Goal: Task Accomplishment & Management: Use online tool/utility

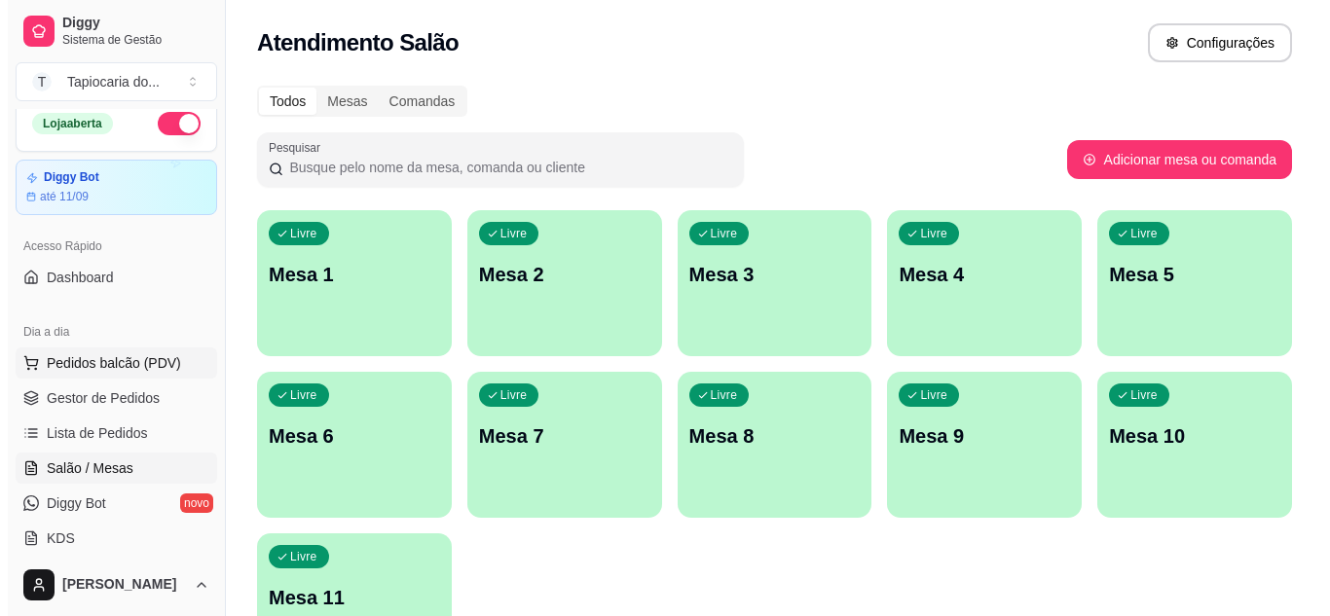
scroll to position [6, 0]
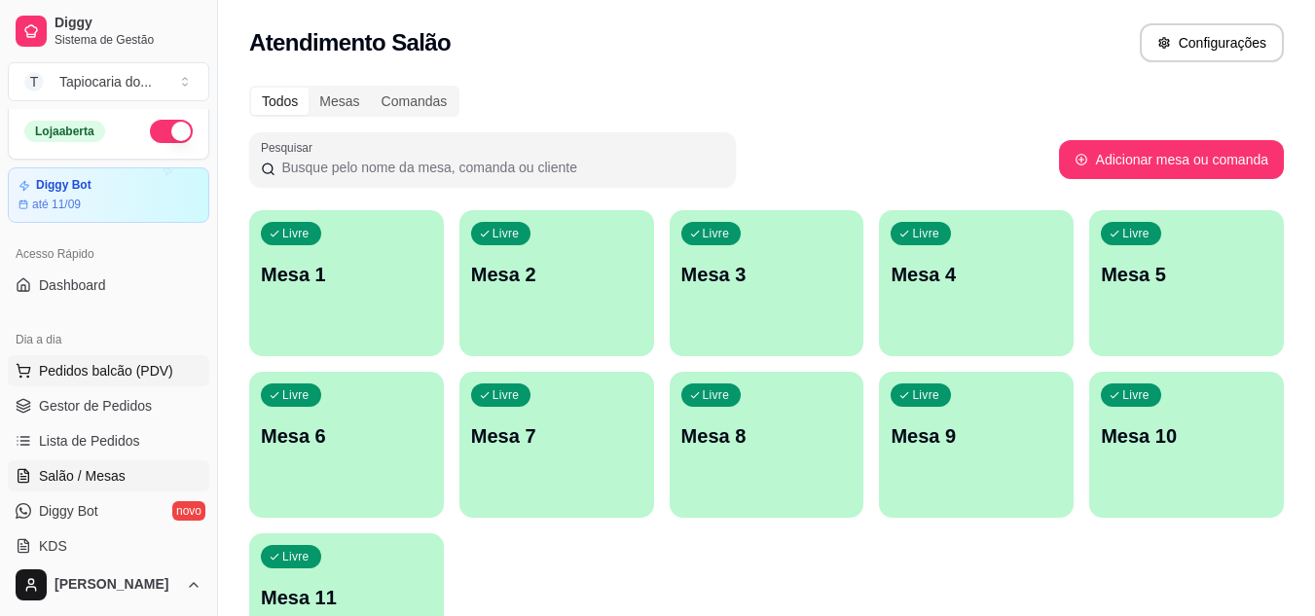
click at [83, 366] on span "Pedidos balcão (PDV)" at bounding box center [106, 370] width 134 height 19
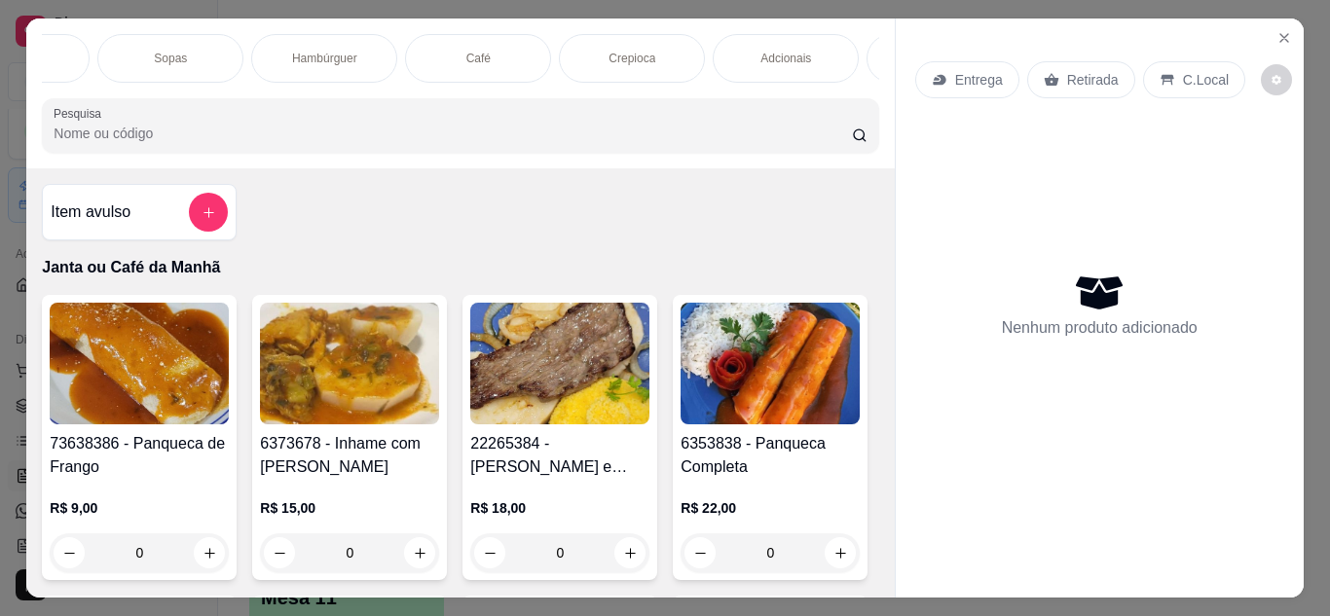
scroll to position [0, 1363]
click at [111, 133] on input "Pesquisa" at bounding box center [453, 133] width 798 height 19
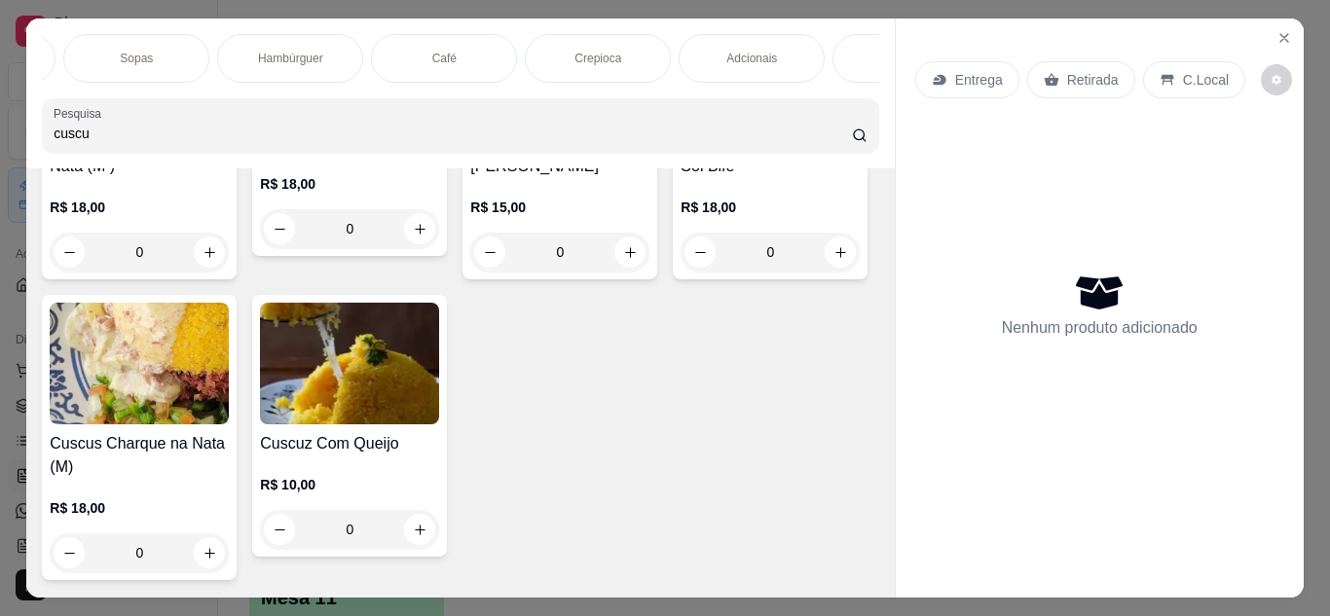
scroll to position [876, 0]
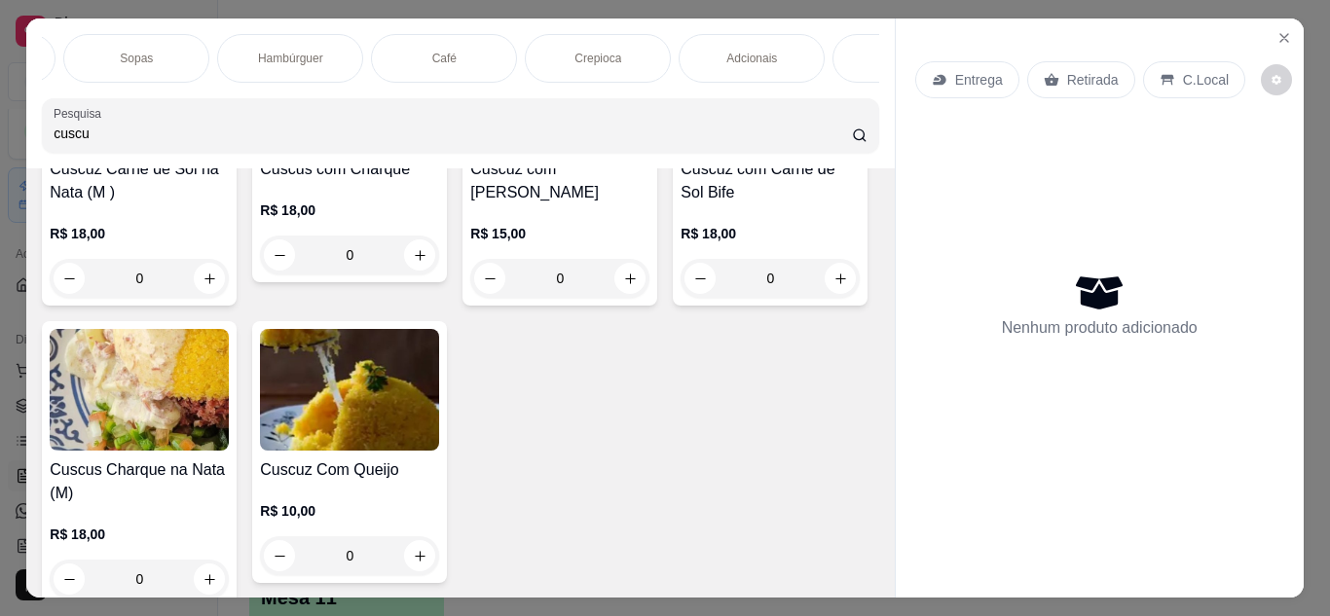
type input "cuscu"
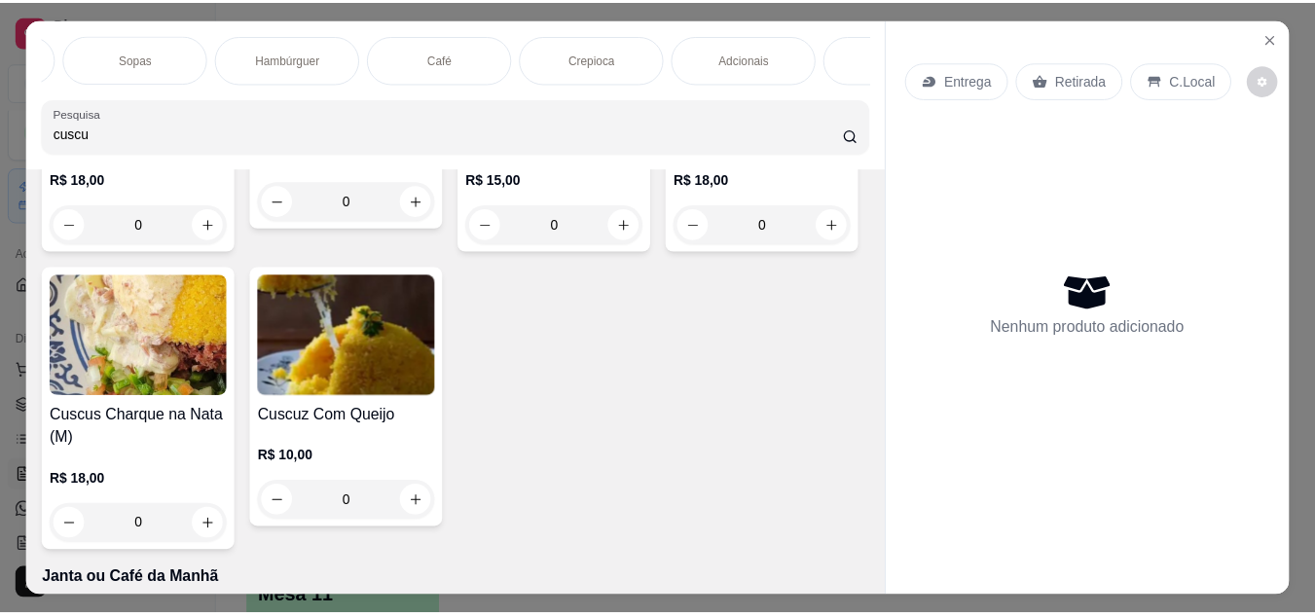
scroll to position [973, 0]
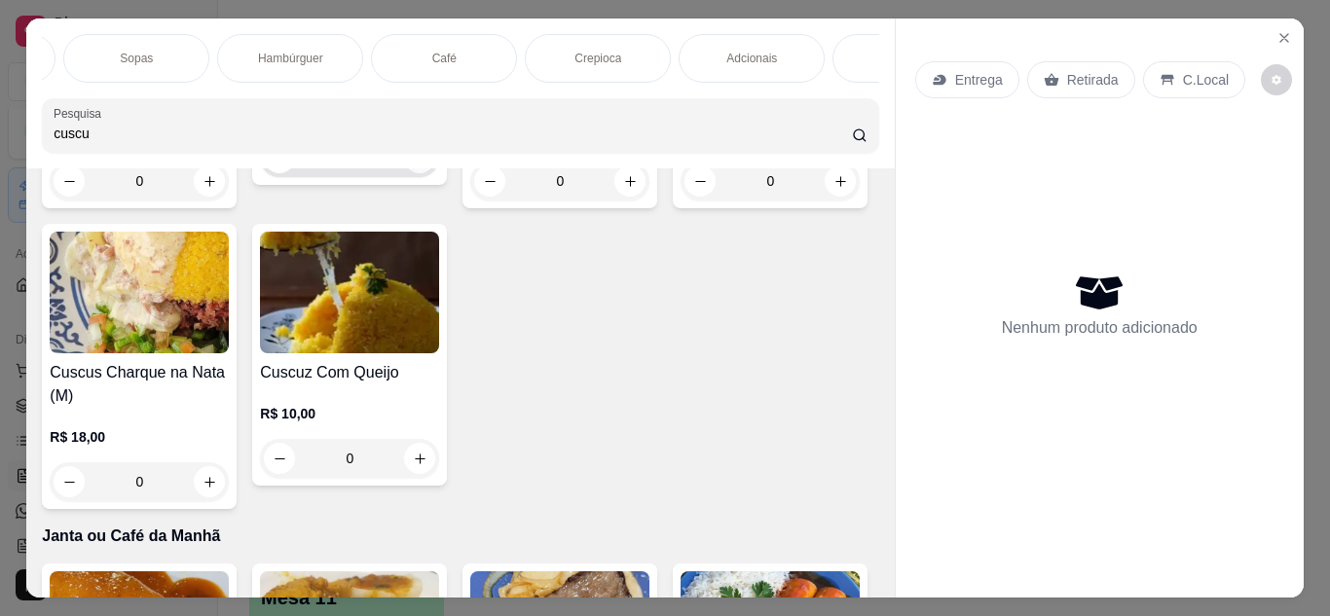
click at [413, 165] on icon "increase-product-quantity" at bounding box center [420, 158] width 15 height 15
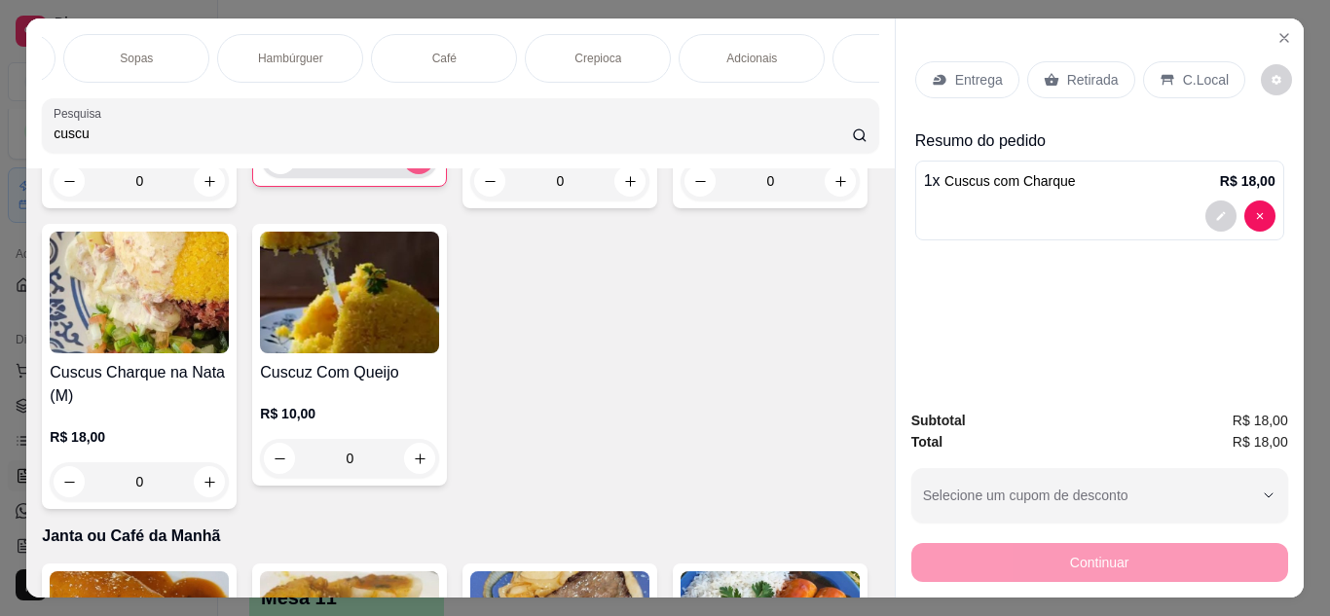
type input "1"
click at [1076, 70] on p "Retirada" at bounding box center [1093, 79] width 52 height 19
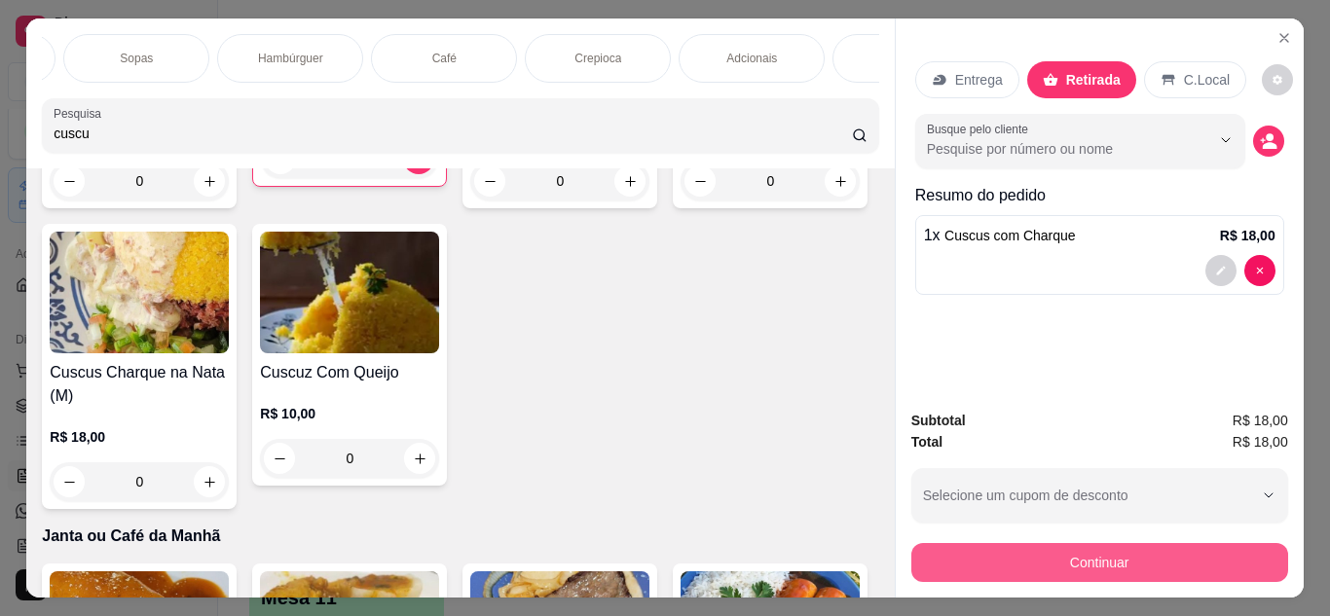
click at [1043, 562] on button "Continuar" at bounding box center [1099, 562] width 377 height 39
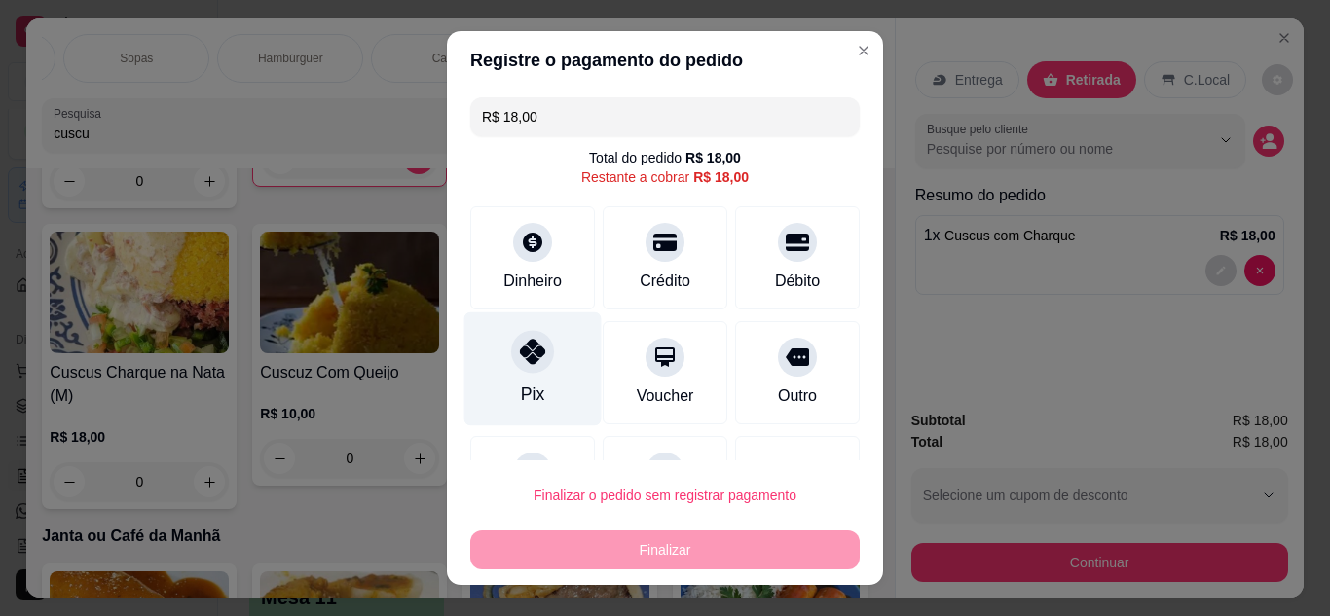
click at [539, 371] on div "Pix" at bounding box center [532, 368] width 137 height 114
type input "R$ 0,00"
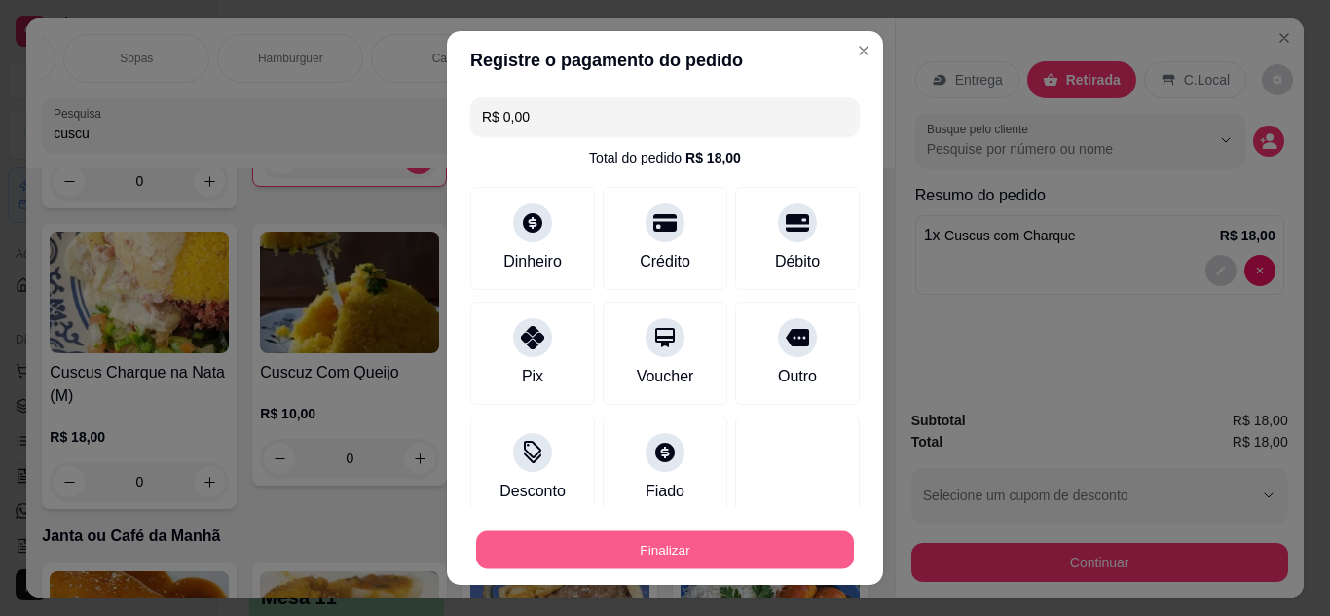
click at [682, 548] on button "Finalizar" at bounding box center [665, 550] width 378 height 38
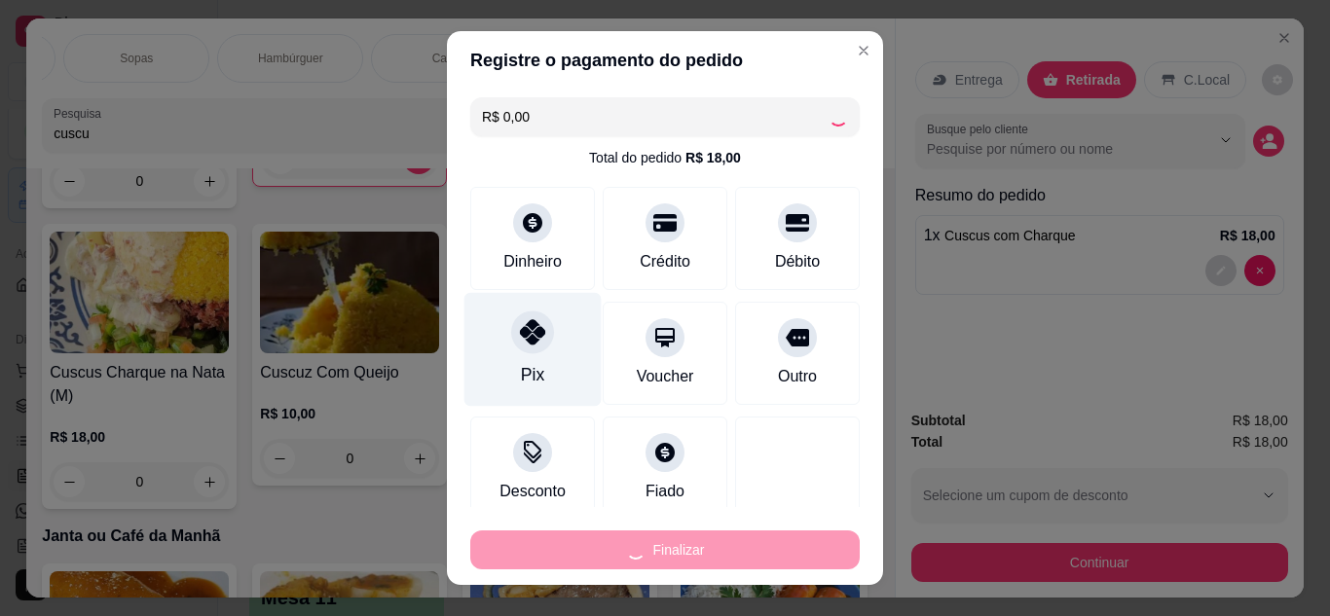
type input "0"
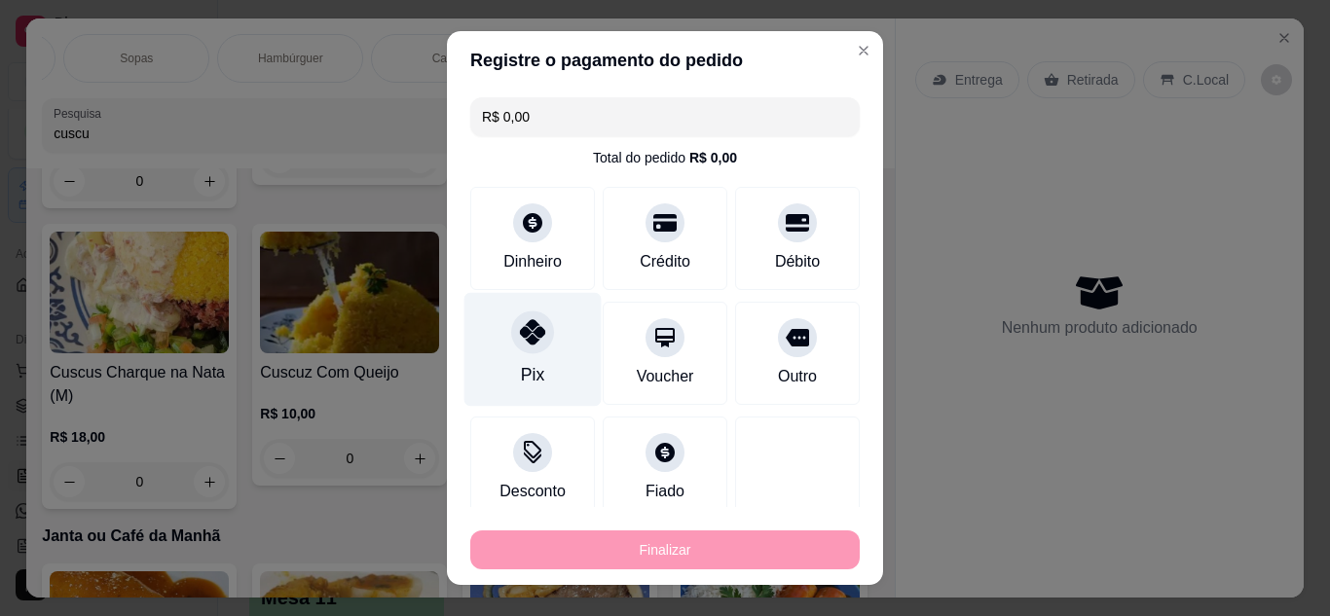
type input "-R$ 18,00"
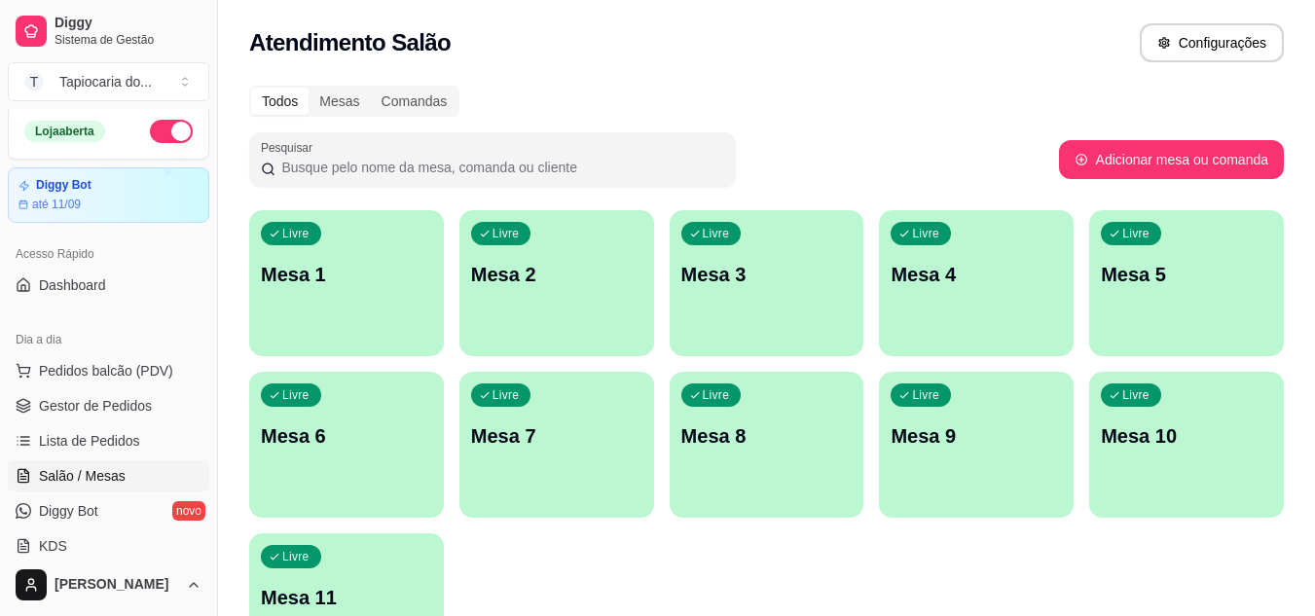
drag, startPoint x: 761, startPoint y: 43, endPoint x: 1007, endPoint y: 70, distance: 246.8
click at [771, 55] on div "Atendimento Salão Configurações" at bounding box center [766, 42] width 1035 height 39
click at [96, 407] on span "Gestor de Pedidos" at bounding box center [95, 405] width 113 height 19
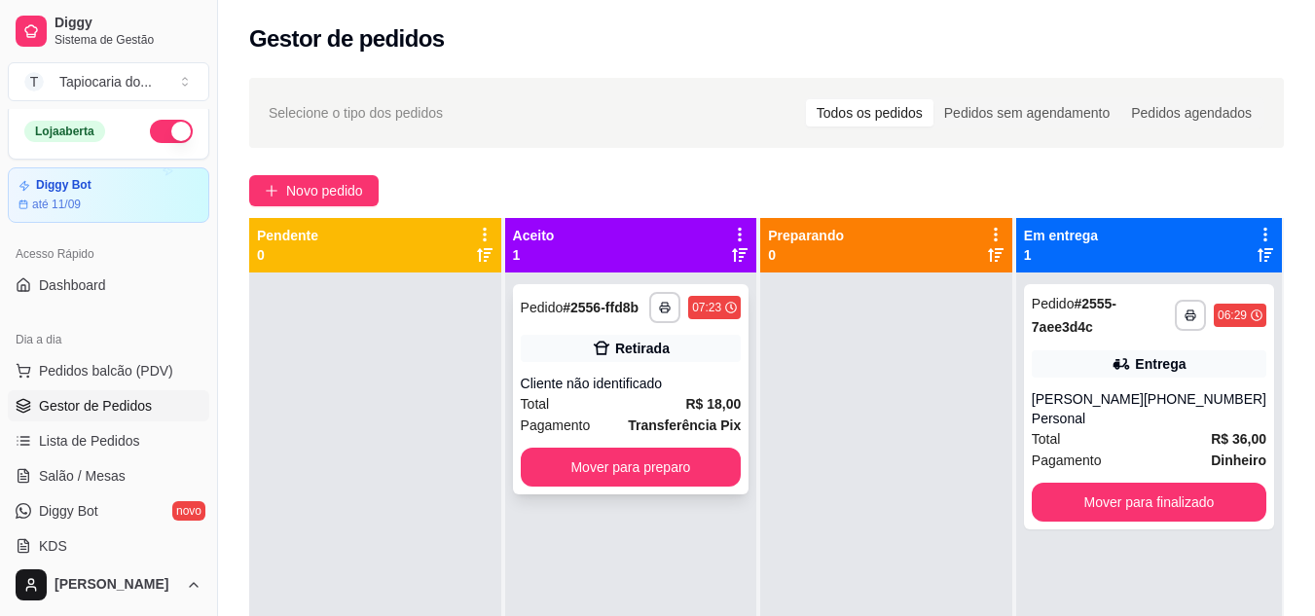
click at [608, 380] on div "Cliente não identificado" at bounding box center [631, 383] width 221 height 19
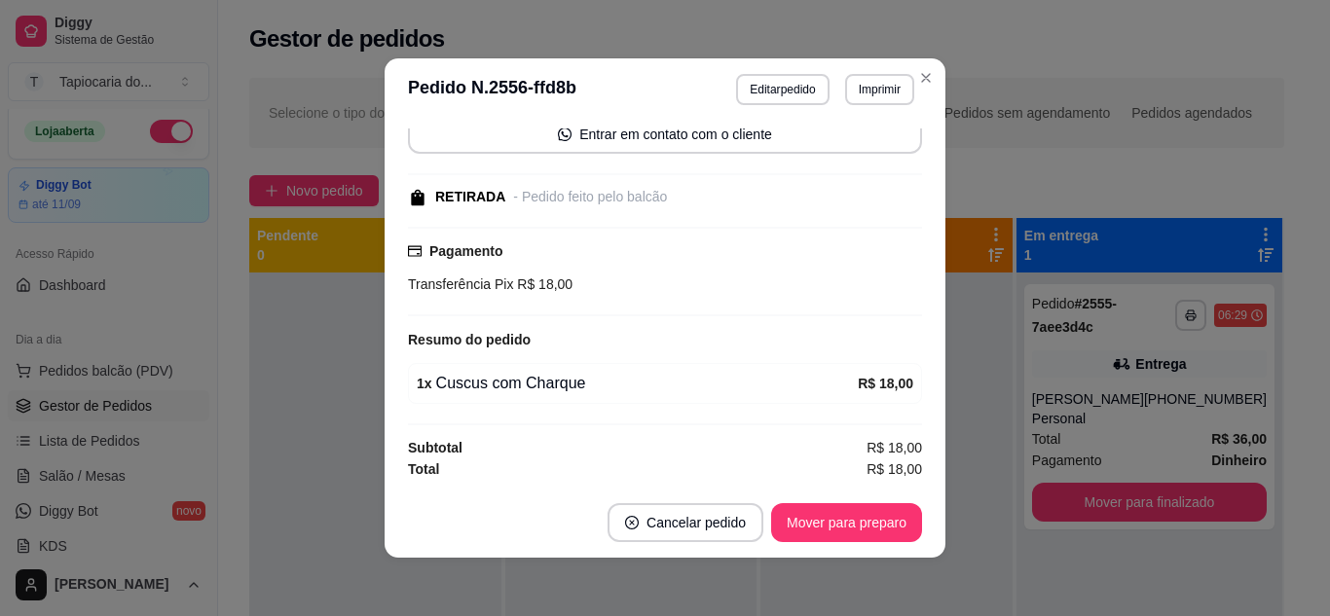
scroll to position [4, 0]
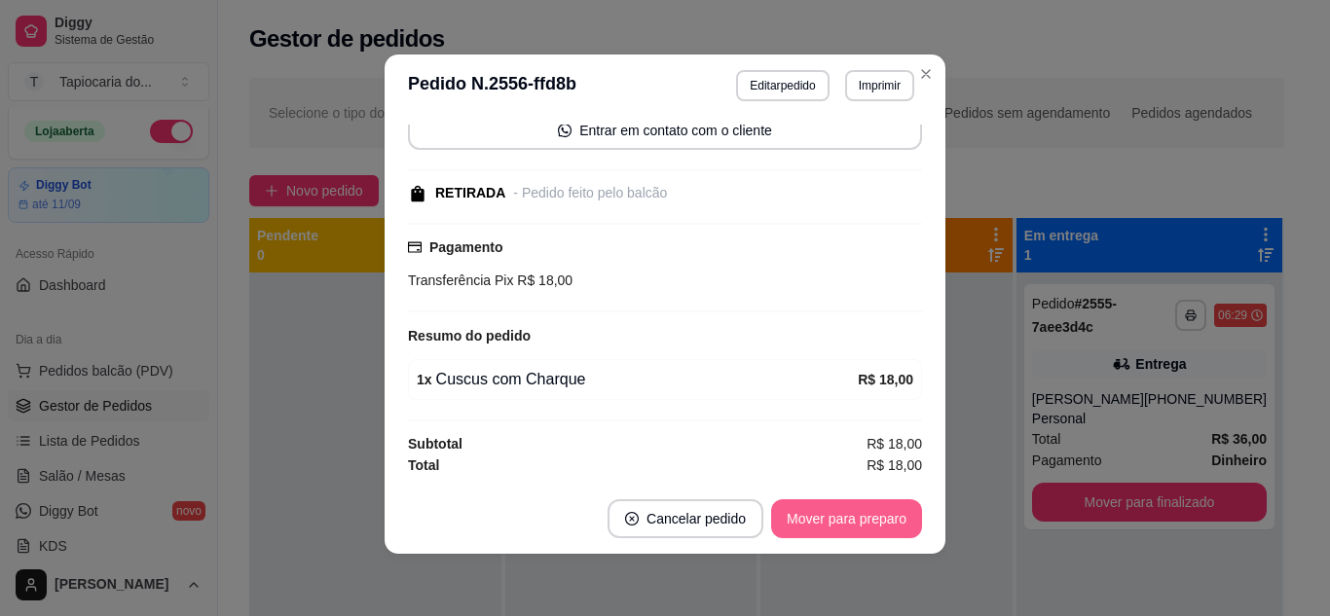
click at [838, 528] on button "Mover para preparo" at bounding box center [846, 518] width 151 height 39
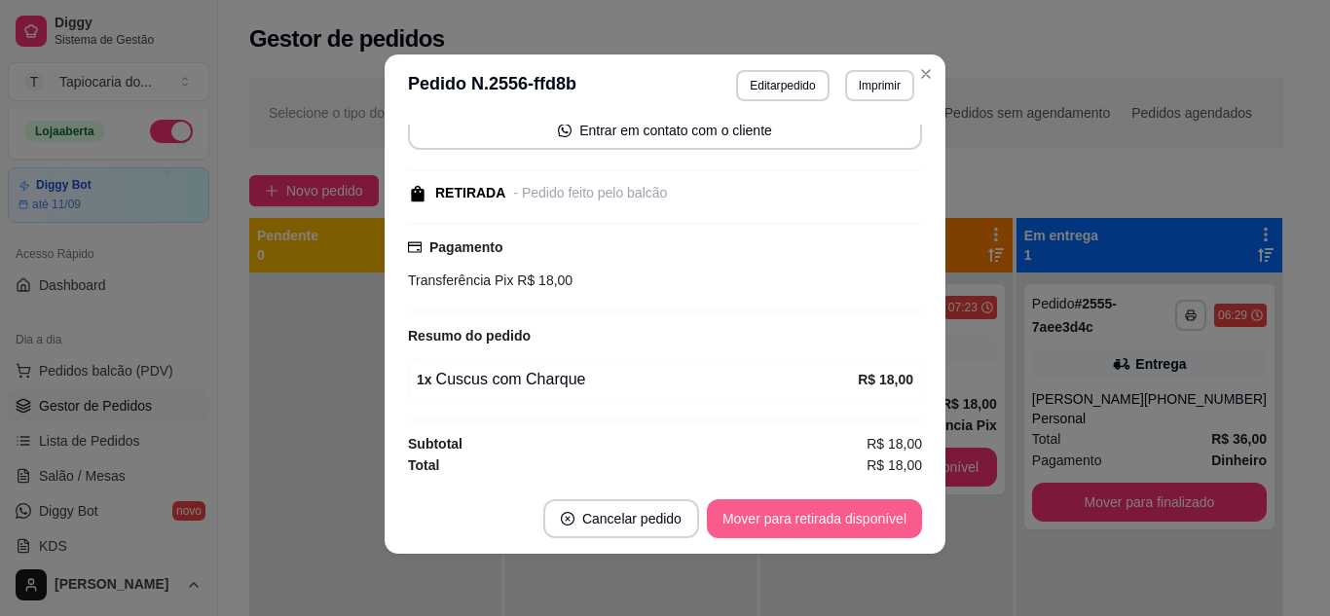
click at [885, 519] on button "Mover para retirada disponível" at bounding box center [814, 518] width 215 height 39
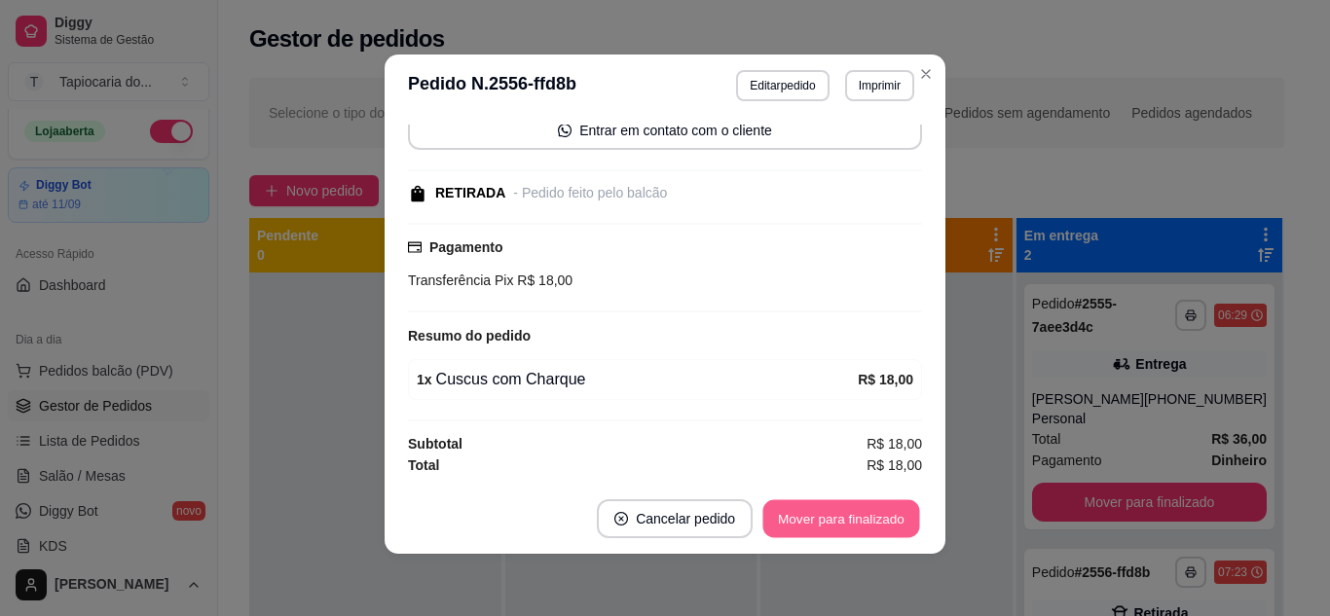
click at [839, 512] on button "Mover para finalizado" at bounding box center [841, 519] width 157 height 38
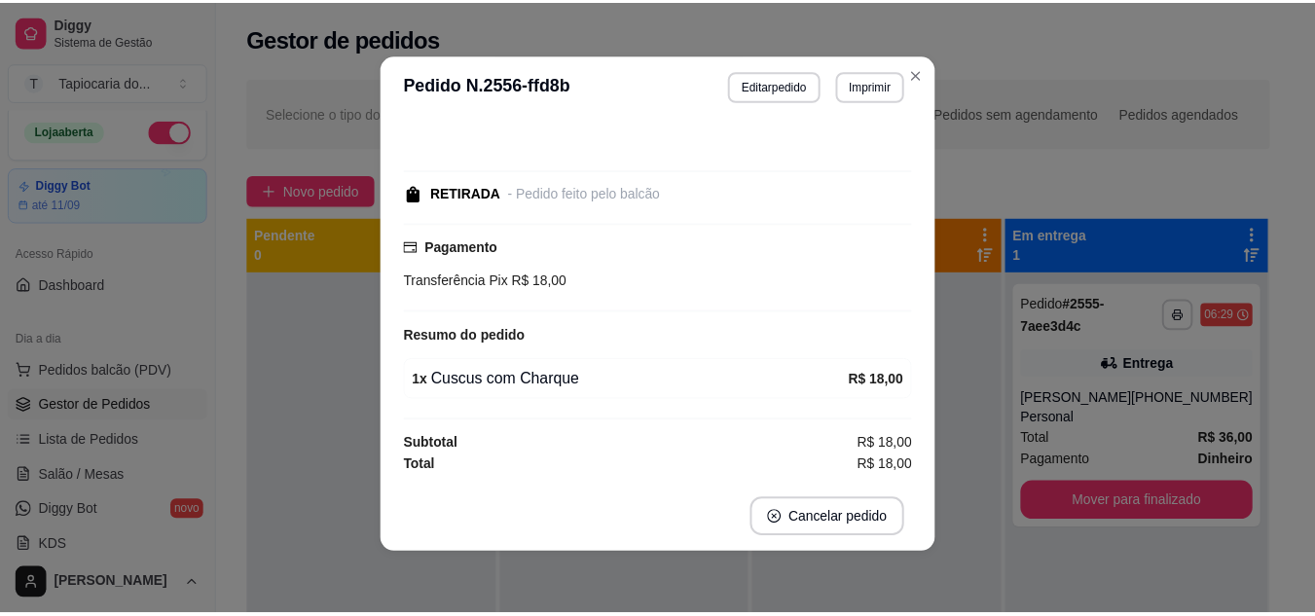
scroll to position [68, 0]
